Goal: Task Accomplishment & Management: Use online tool/utility

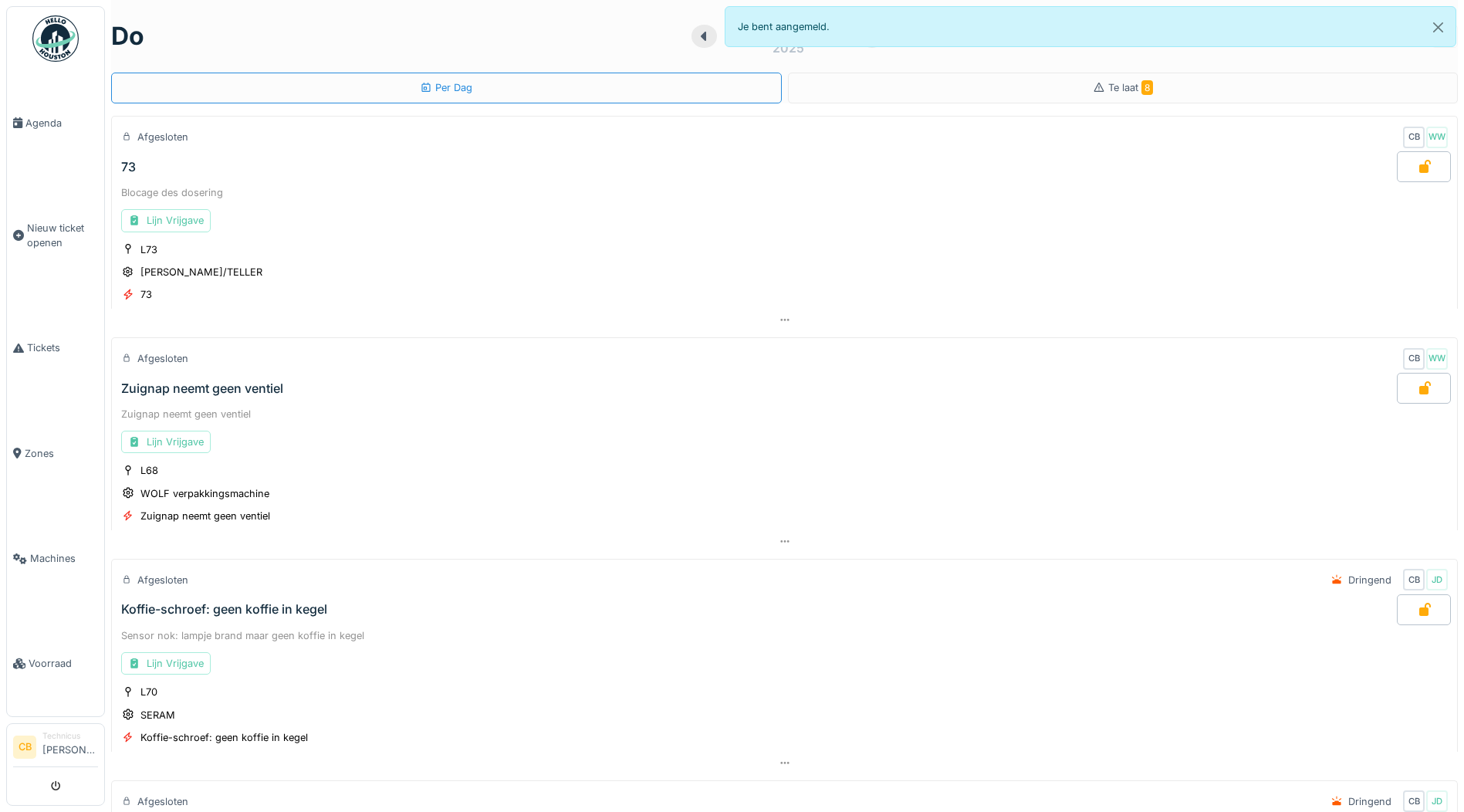
click at [49, 38] on img at bounding box center [55, 38] width 46 height 46
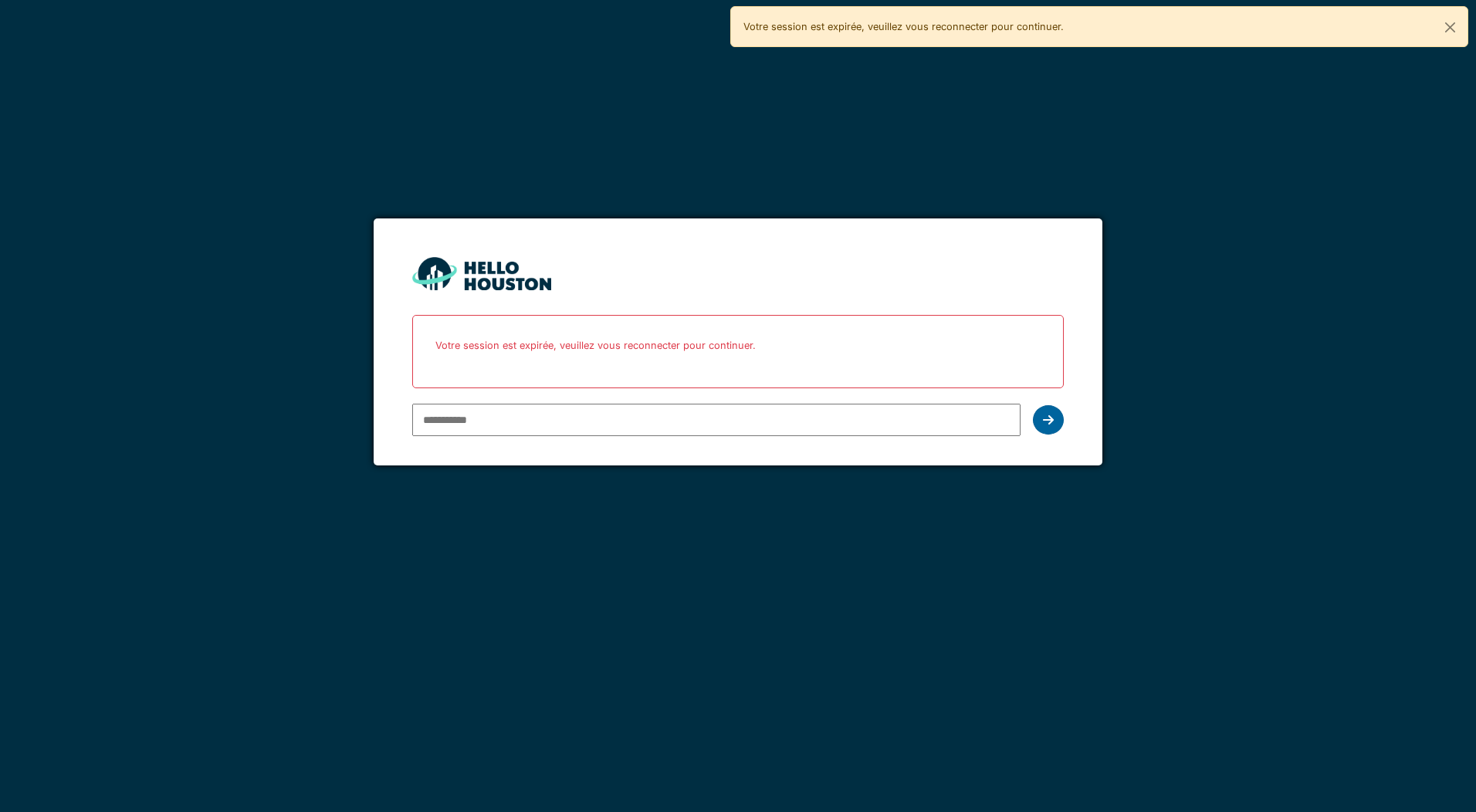
type input "**********"
click at [1054, 417] on div at bounding box center [1048, 420] width 31 height 29
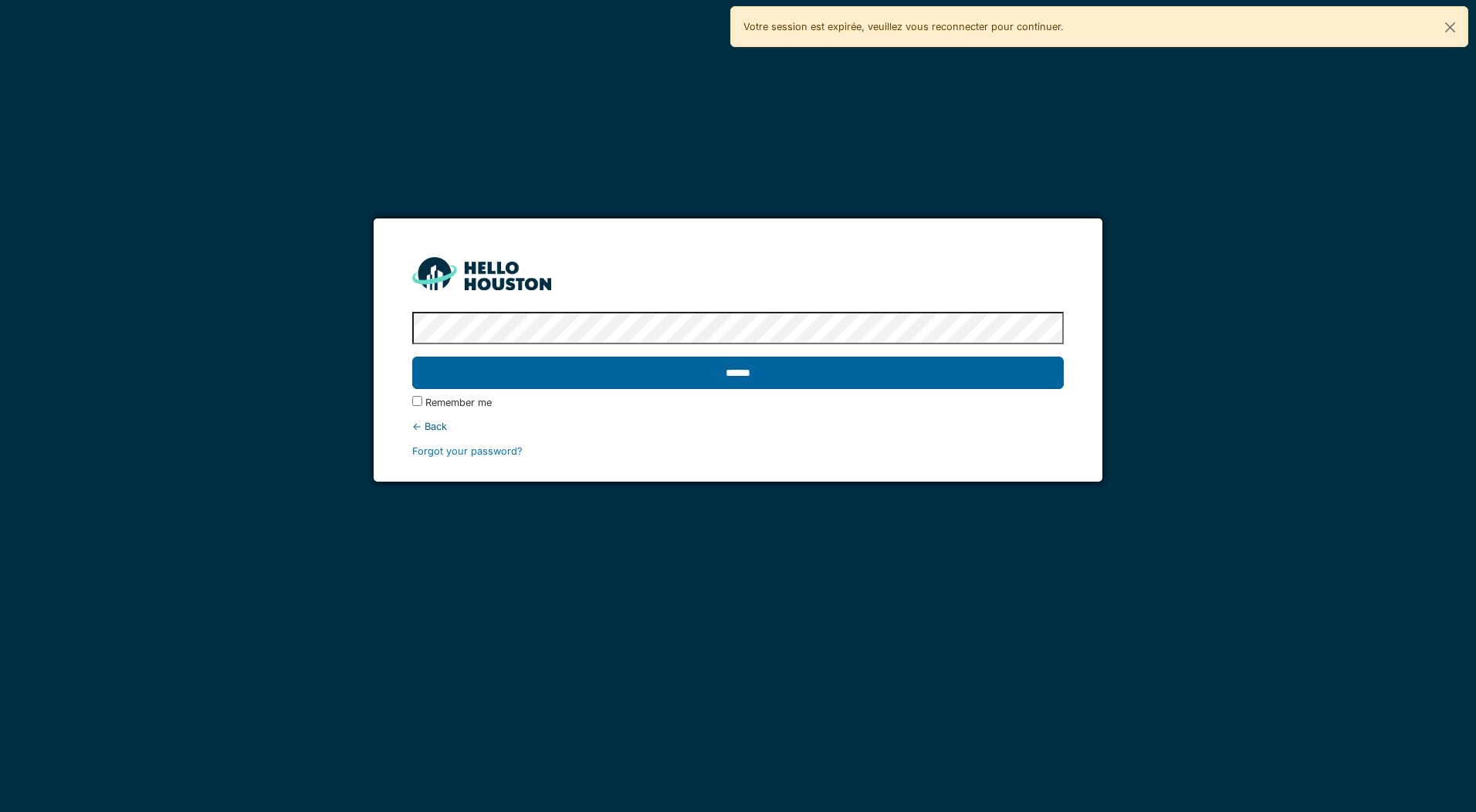
click at [729, 370] on input "******" at bounding box center [737, 373] width 651 height 32
